Goal: Navigation & Orientation: Find specific page/section

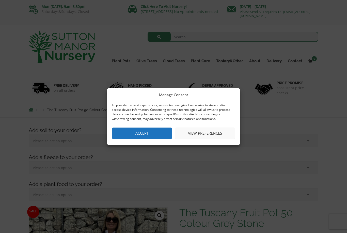
click at [157, 134] on button "Accept" at bounding box center [142, 133] width 60 height 11
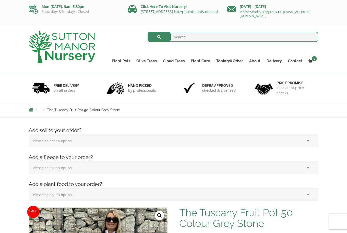
click at [124, 62] on link "Plant Pots" at bounding box center [121, 60] width 25 height 7
click at [0, 0] on link "Resin Bonded Pots" at bounding box center [0, 0] width 0 height 0
click at [189, 38] on input "search" at bounding box center [233, 37] width 171 height 10
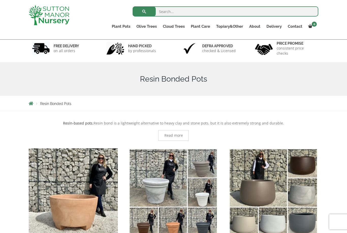
scroll to position [26, 0]
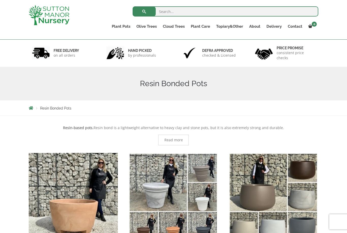
click at [0, 0] on link "The Old Stone Pots" at bounding box center [0, 0] width 0 height 0
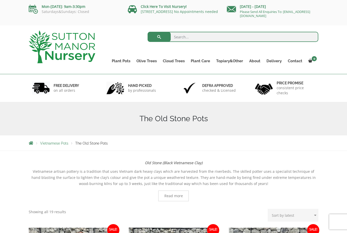
click at [0, 0] on link "The Atlantis Pots" at bounding box center [0, 0] width 0 height 0
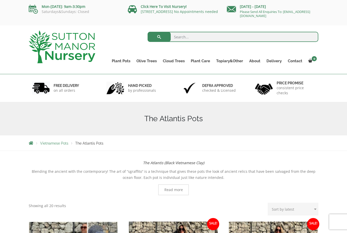
click at [0, 0] on link "Wabi-Sabi" at bounding box center [0, 0] width 0 height 0
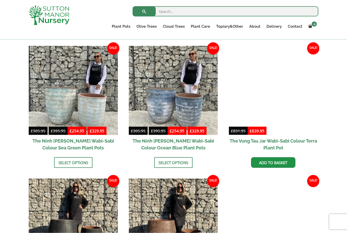
scroll to position [371, 0]
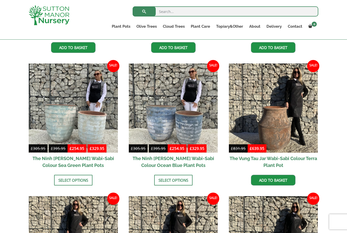
click at [0, 0] on link "Vietnamese Terracotta" at bounding box center [0, 0] width 0 height 0
